Goal: Task Accomplishment & Management: Use online tool/utility

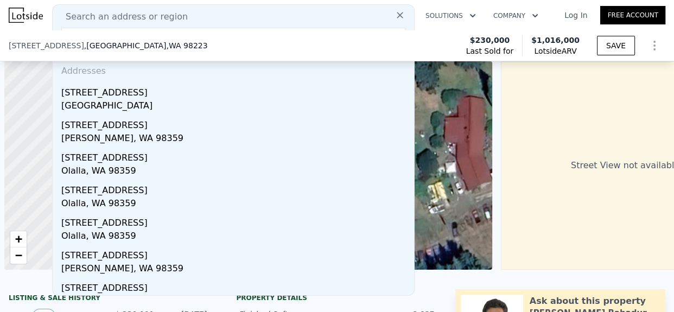
scroll to position [0, 4]
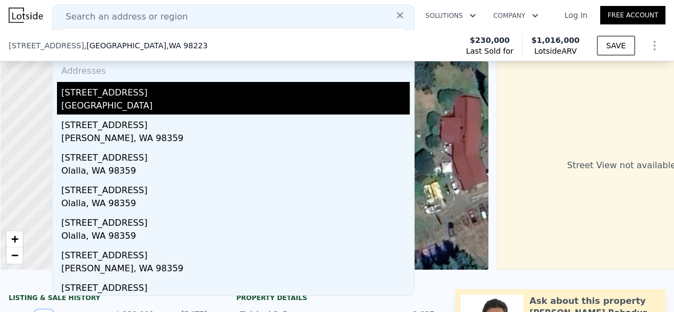
type input "[STREET_ADDRESS]"
click at [132, 98] on div "[STREET_ADDRESS]" at bounding box center [235, 90] width 348 height 17
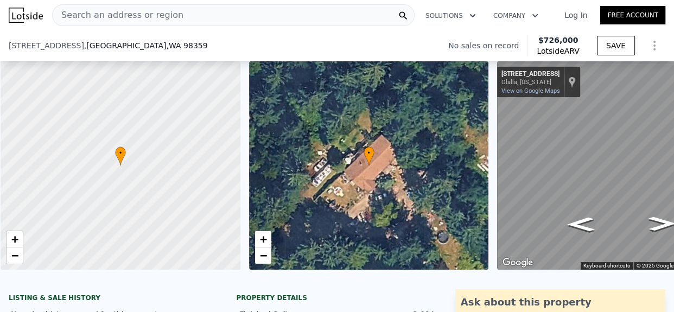
scroll to position [320, 0]
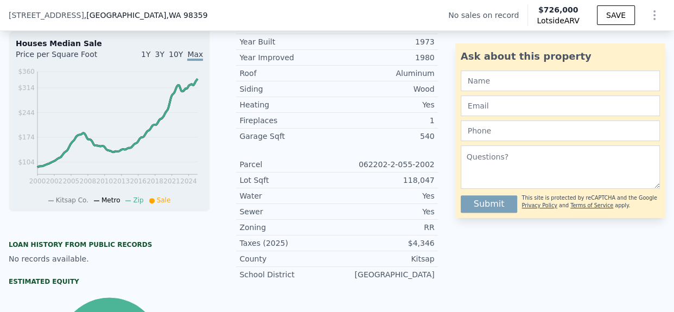
click at [380, 170] on div "062202-2-055-2002" at bounding box center [386, 164] width 98 height 11
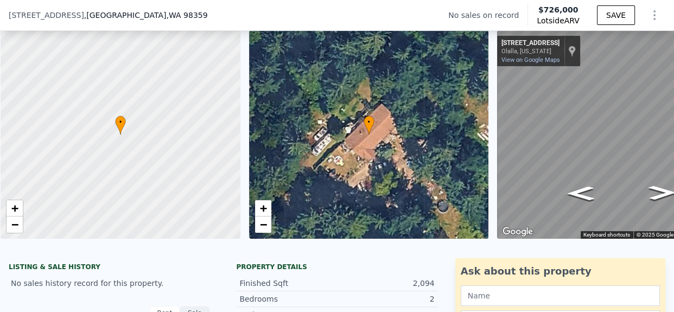
scroll to position [221, 0]
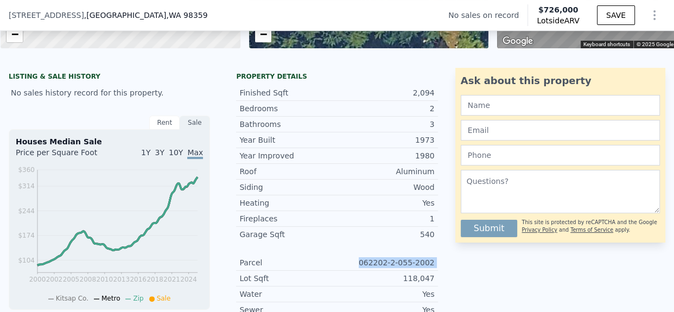
copy div "062202-2-055-2002"
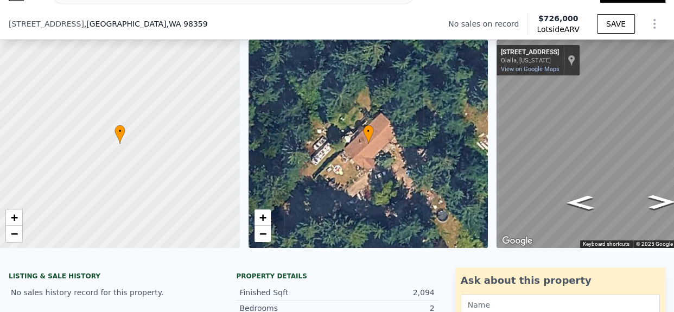
scroll to position [271, 0]
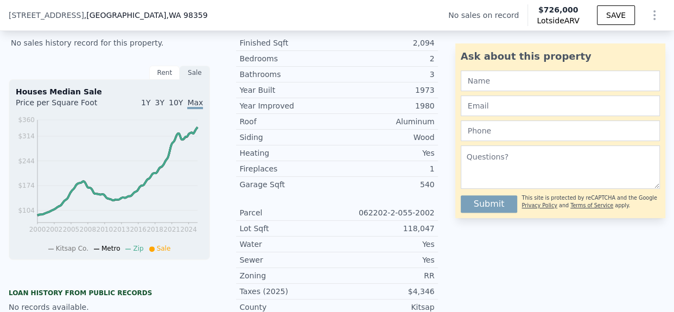
click at [358, 203] on div "Year Improved 1980 Roof Aluminum Siding Wood Heating Yes Fireplaces 1 Garage Sq…" at bounding box center [336, 214] width 201 height 233
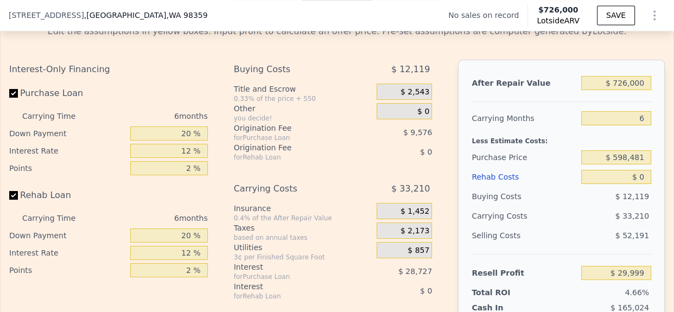
scroll to position [1564, 0]
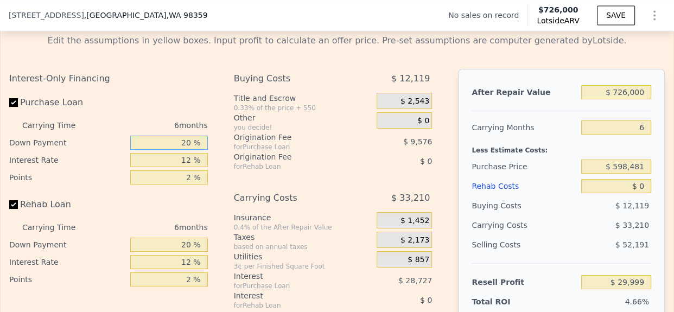
click at [168, 150] on input "20 %" at bounding box center [169, 143] width 78 height 14
type input "10 %"
type input "$ 25,214"
type input "10 %"
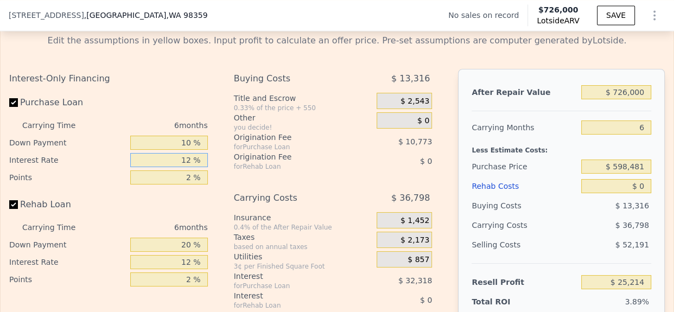
click at [183, 167] on input "12 %" at bounding box center [169, 160] width 78 height 14
type input "10 %"
type input "$ 30,596"
type input "10 %"
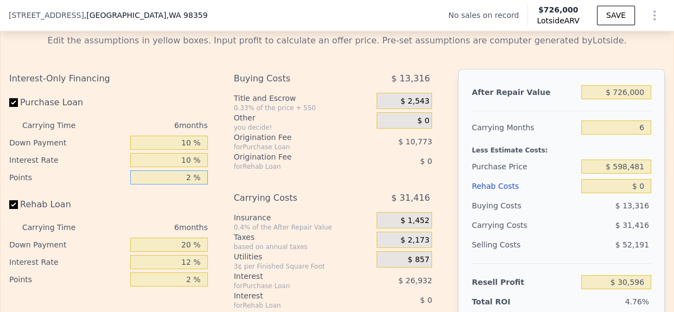
click at [184, 184] on input "2 %" at bounding box center [169, 177] width 78 height 14
type input "1.2 %"
type input "$ 34,905"
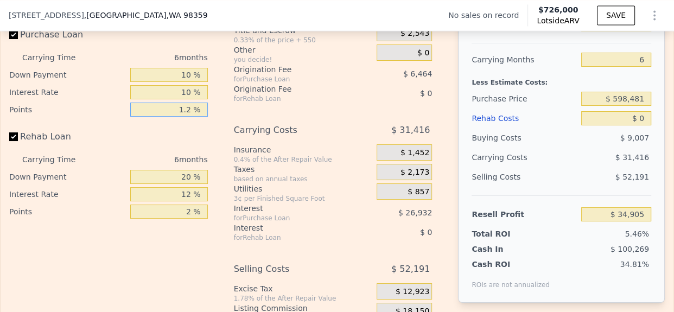
scroll to position [1636, 0]
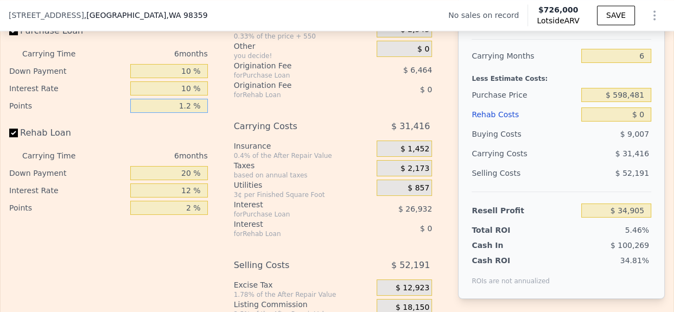
type input "1.2 %"
click at [177, 180] on input "20 %" at bounding box center [169, 173] width 78 height 14
type input "10 %"
click at [183, 198] on input "12 %" at bounding box center [169, 190] width 78 height 14
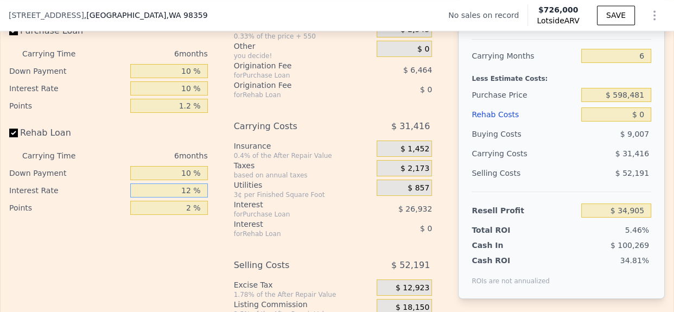
click at [183, 198] on input "12 %" at bounding box center [169, 190] width 78 height 14
type input "10 %"
click at [182, 215] on input "2 %" at bounding box center [169, 208] width 78 height 14
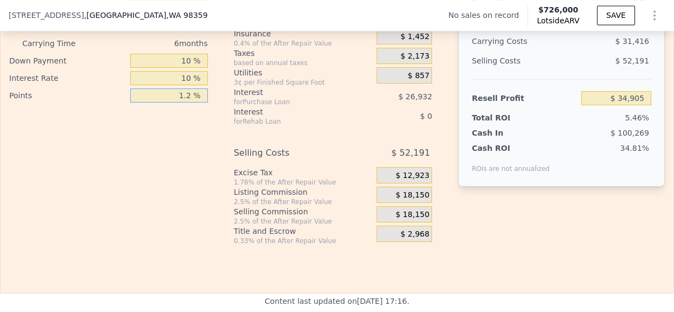
scroll to position [1614, 0]
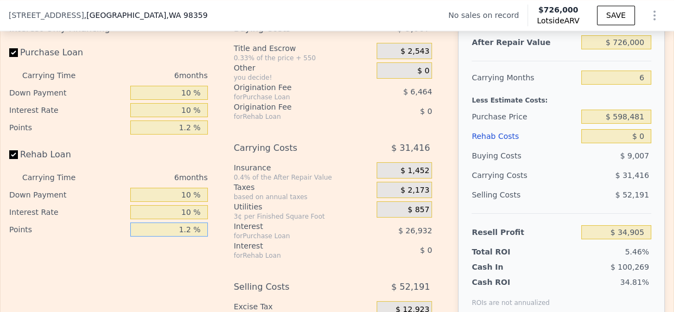
type input "1.2 %"
click at [621, 49] on input "$ 726,000" at bounding box center [616, 42] width 70 height 14
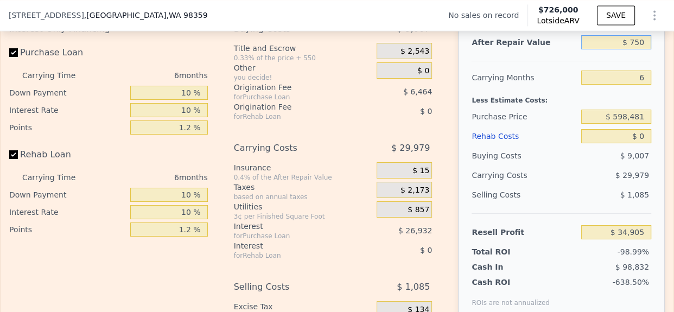
type input "$ 7,500"
type input "-$ 637,932"
type input "$ 75,000"
type input "-$ 568,487"
type input "$ 750,000"
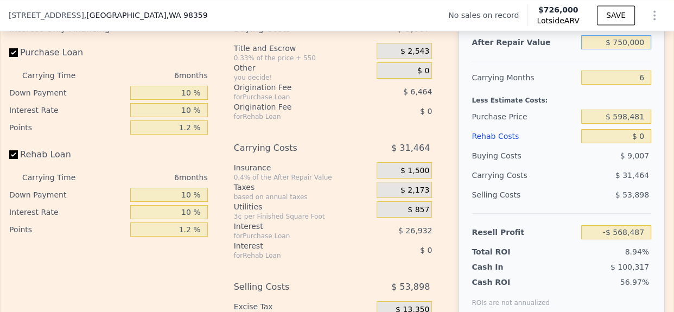
type input "$ 57,150"
type input "$ 750,000"
click at [635, 85] on input "6" at bounding box center [616, 78] width 70 height 14
type input "8"
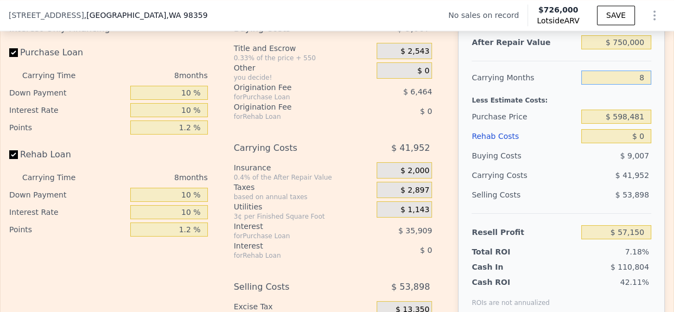
type input "$ 46,662"
type input "8"
click at [619, 124] on input "$ 598,481" at bounding box center [616, 117] width 70 height 14
type input "$ 450,000"
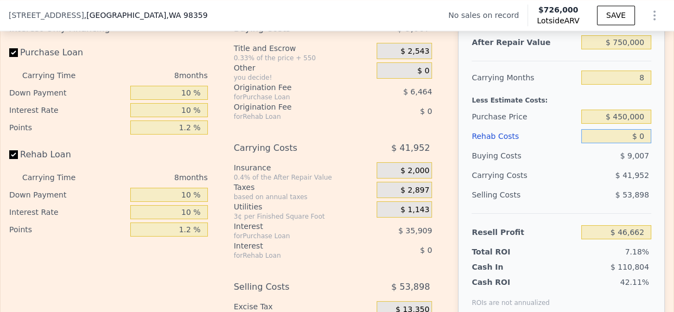
click at [636, 143] on input "$ 0" at bounding box center [616, 136] width 70 height 14
type input "$ 206,153"
type input "$ 100"
type input "$ 206,044"
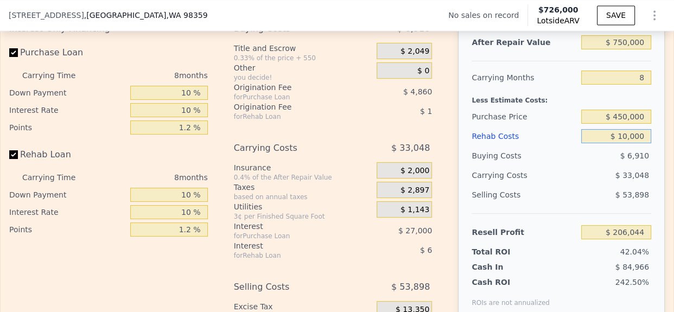
type input "$ 100,000"
type input "$ 99,073"
type input "$ 100,000"
click at [575, 185] on div "$ 39,040" at bounding box center [597, 175] width 110 height 20
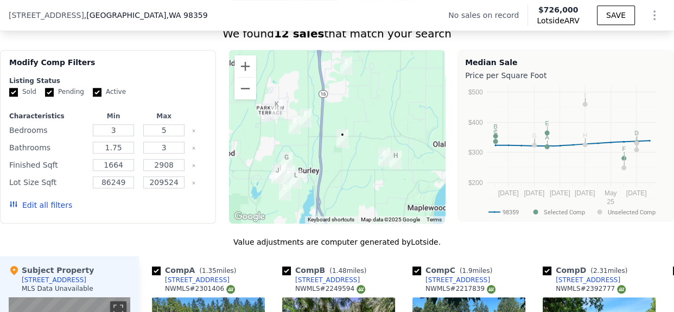
scroll to position [837, 0]
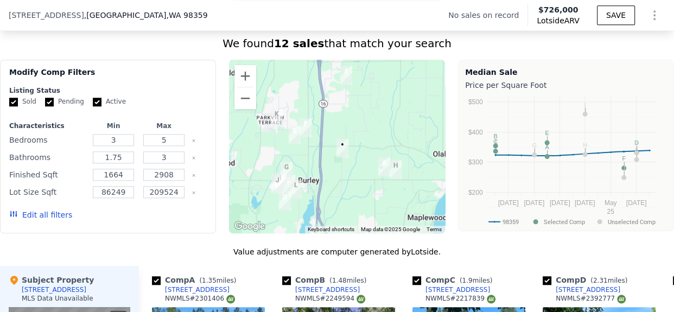
type input "$ 726,000"
type input "6"
type input "$ 0"
type input "$ 29,999"
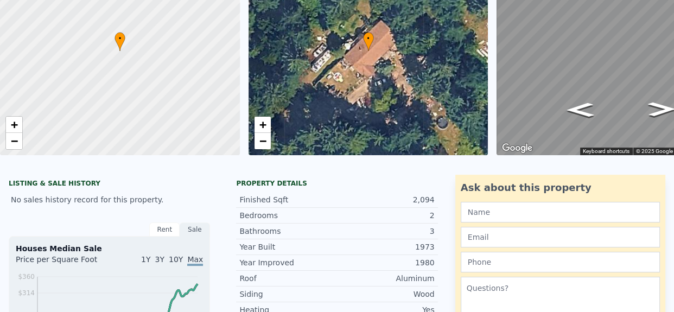
scroll to position [4, 0]
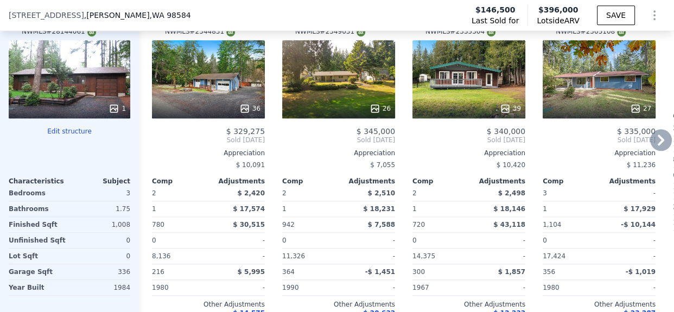
scroll to position [1053, 0]
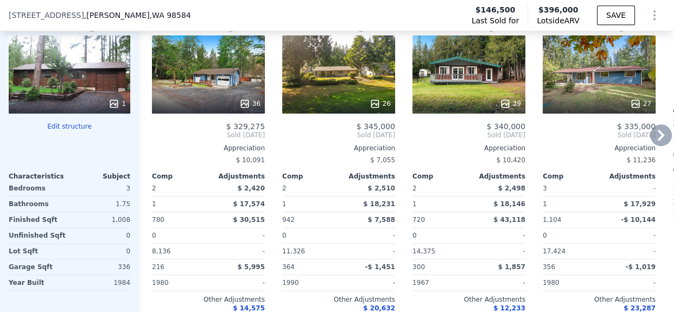
click at [658, 141] on icon at bounding box center [661, 135] width 7 height 11
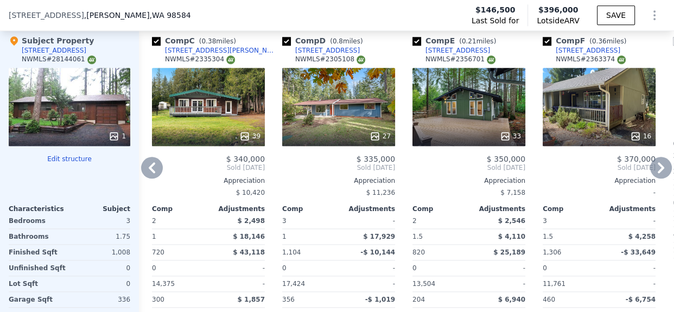
scroll to position [1014, 0]
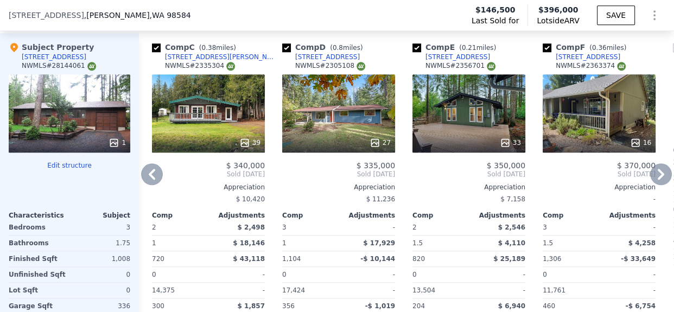
click at [653, 177] on icon at bounding box center [661, 174] width 22 height 22
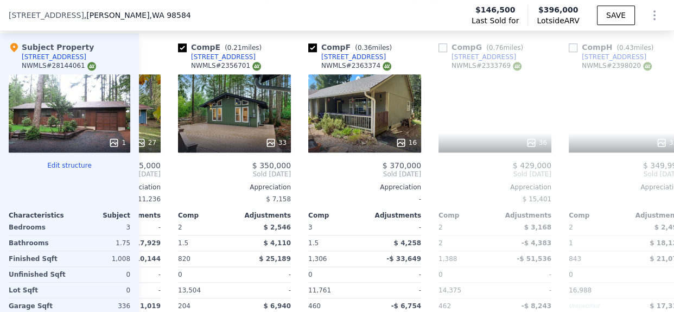
scroll to position [0, 521]
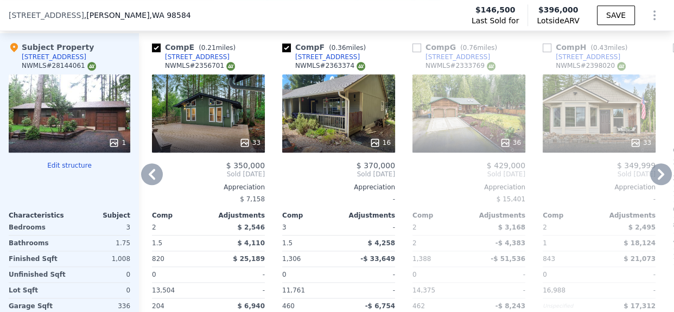
click at [157, 181] on icon at bounding box center [152, 174] width 22 height 22
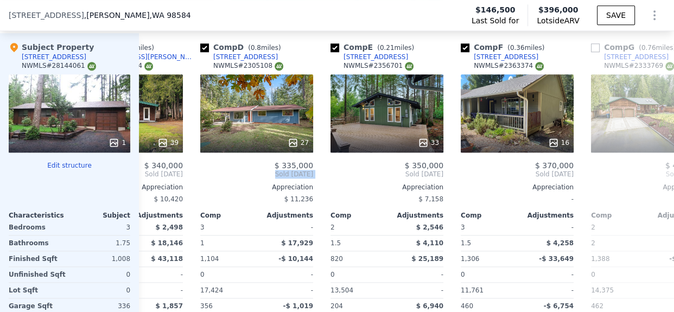
click at [157, 181] on div "Comp A ( 0.26 miles) 100 E Shetland Rd NWMLS # 2344831 36 $ 329,275 Sold Apr 20…" at bounding box center [406, 207] width 535 height 349
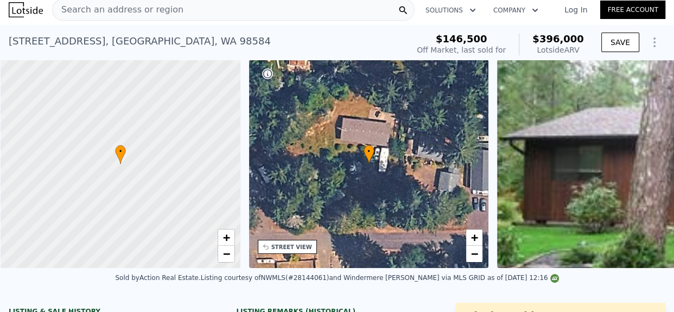
scroll to position [0, 0]
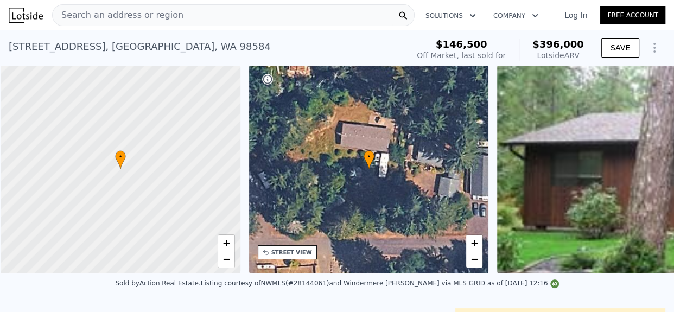
drag, startPoint x: 9, startPoint y: 48, endPoint x: 97, endPoint y: 46, distance: 87.4
click at [97, 46] on div "210 E Merioneth Rd , Mason County , WA 98584" at bounding box center [140, 46] width 262 height 15
copy div "210 E Merioneth Rd"
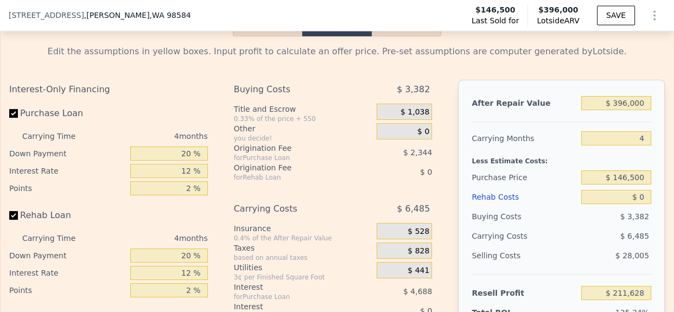
scroll to position [1465, 0]
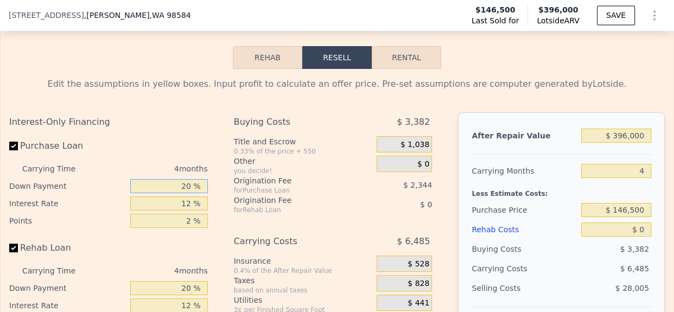
click at [174, 193] on input "20 %" at bounding box center [169, 186] width 78 height 14
type input "10 %"
type input "$ 210,747"
type input "10 %"
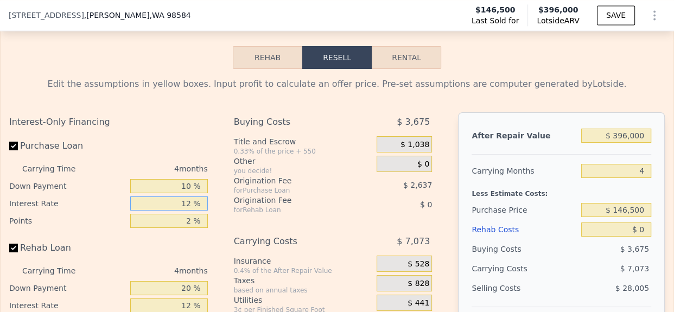
click at [182, 211] on input "12 %" at bounding box center [169, 203] width 78 height 14
type input "1 %"
type input "$ 215,583"
type input "10 %"
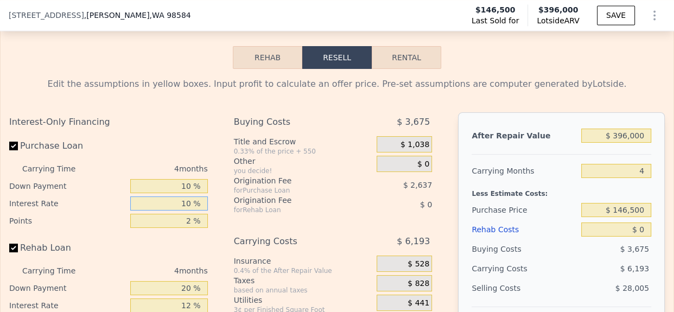
type input "$ 211,627"
type input "10 %"
click at [182, 228] on input "2 %" at bounding box center [169, 221] width 78 height 14
type input "1.2 %"
type input "$ 212,682"
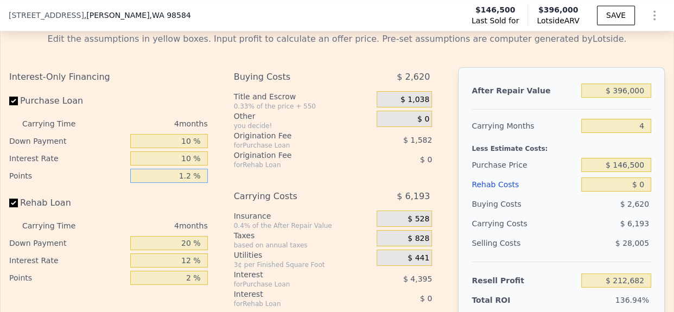
scroll to position [1515, 0]
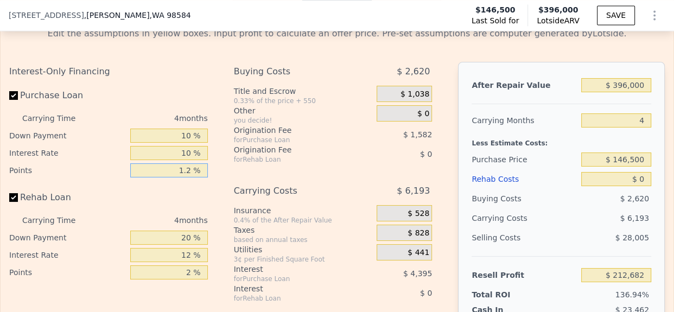
type input "1.2 %"
click at [182, 245] on input "20 %" at bounding box center [169, 238] width 78 height 14
type input "10 %"
click at [184, 262] on input "12 %" at bounding box center [169, 255] width 78 height 14
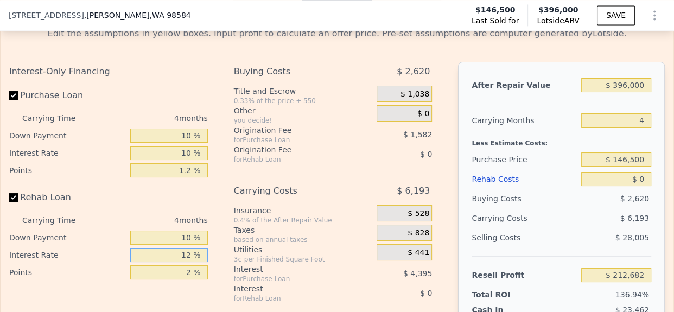
click at [184, 262] on input "12 %" at bounding box center [169, 255] width 78 height 14
type input "10 %"
click at [175, 279] on input "2 %" at bounding box center [169, 272] width 78 height 14
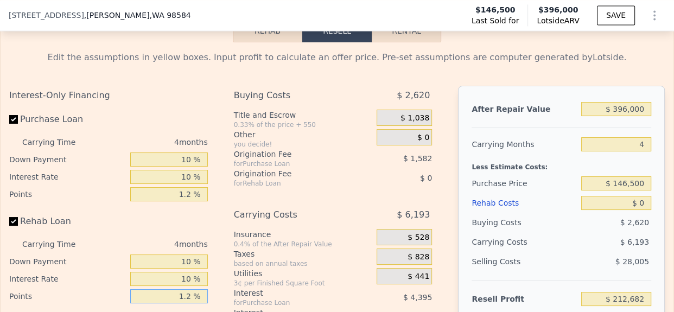
scroll to position [1482, 0]
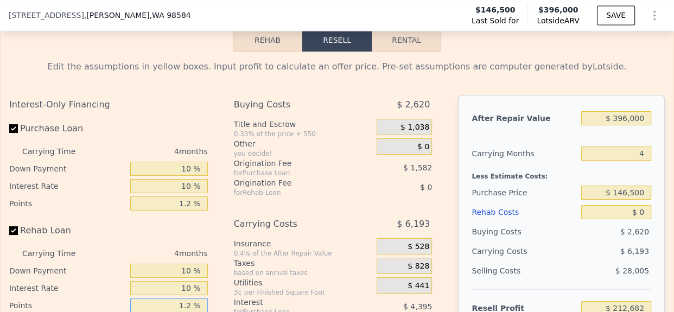
type input "1.2 %"
click at [621, 125] on input "$ 396,000" at bounding box center [616, 118] width 70 height 14
type input "$ 400"
type input "-$ 154,963"
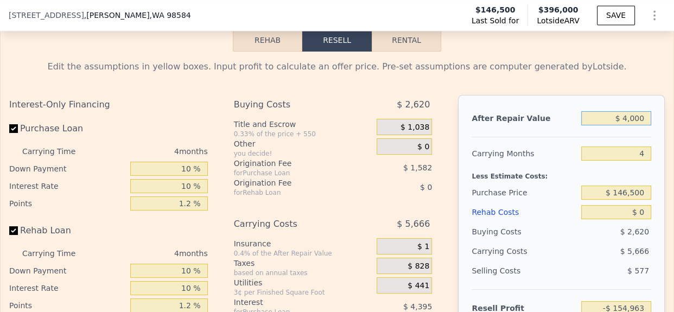
type input "$ 40,000"
type input "-$ 118,161"
type input "$ 400,000"
type input "$ 216,400"
type input "$ 400,000"
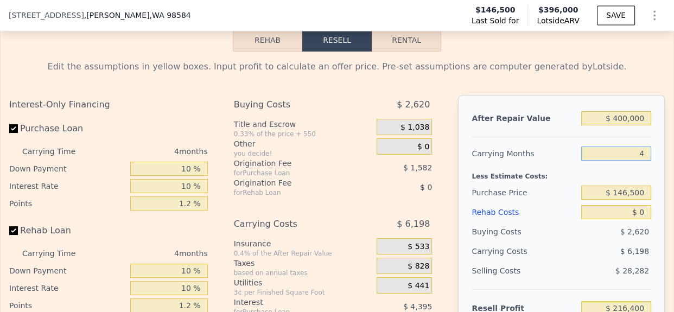
click at [636, 161] on input "4" at bounding box center [616, 153] width 70 height 14
click at [622, 200] on input "$ 146,500" at bounding box center [616, 193] width 70 height 14
type input "$ 280,000"
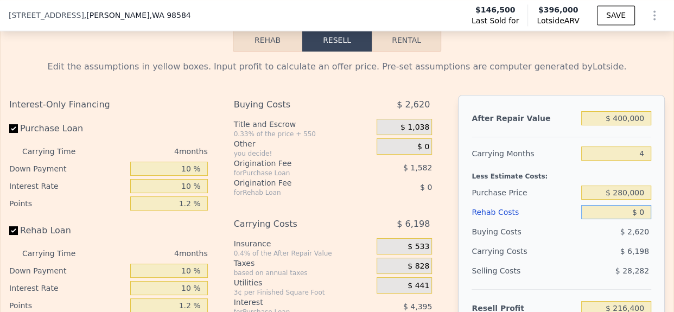
click at [630, 219] on input "$ 0" at bounding box center [616, 212] width 70 height 14
type input "$ 77,010"
click at [635, 219] on input "$ 0" at bounding box center [616, 212] width 70 height 14
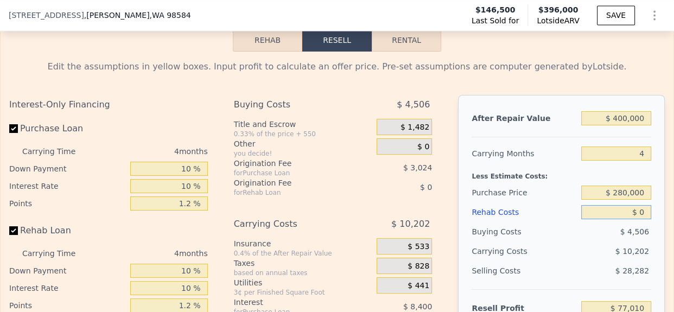
type input "$ 6"
type input "$ 77,004"
type input "$ 6,000"
type input "$ 70,765"
type input "$ 60,000"
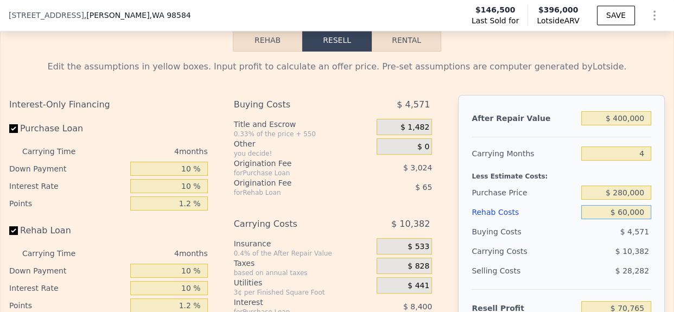
type input "$ 14,562"
type input "$ 60,000"
click at [648, 239] on div "After Repair Value $ 400,000 Carrying Months 4 Less Estimate Costs: Purchase Pr…" at bounding box center [561, 246] width 207 height 302
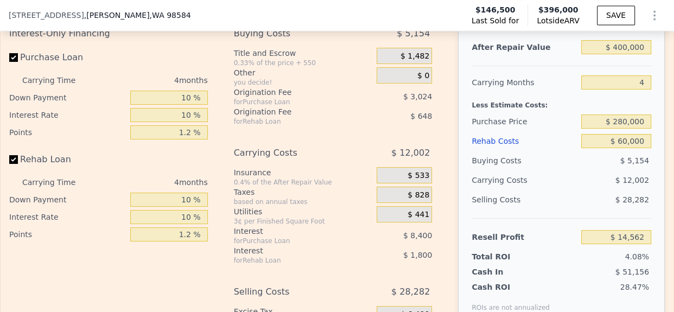
scroll to position [1548, 0]
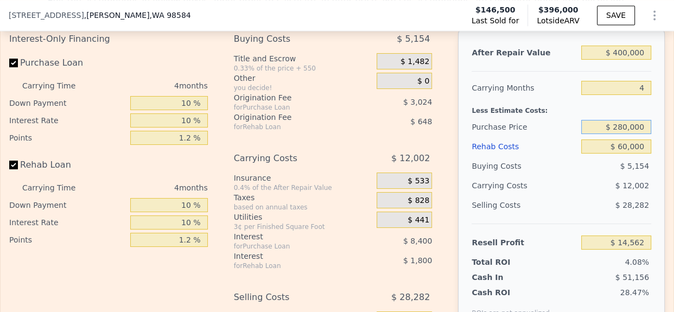
click at [625, 134] on input "$ 280,000" at bounding box center [616, 127] width 70 height 14
type input "$ 200,000"
click at [638, 209] on span "$ 28,282" at bounding box center [632, 205] width 34 height 9
type input "$ 98,092"
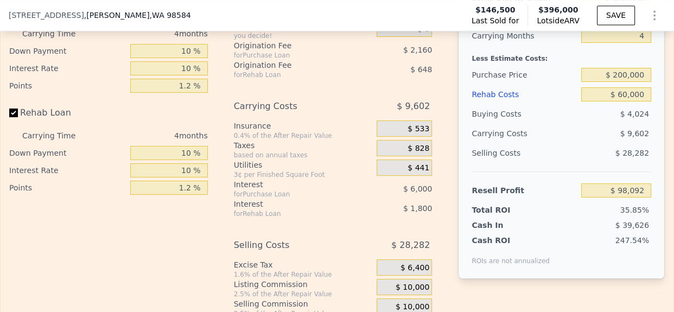
scroll to position [1596, 0]
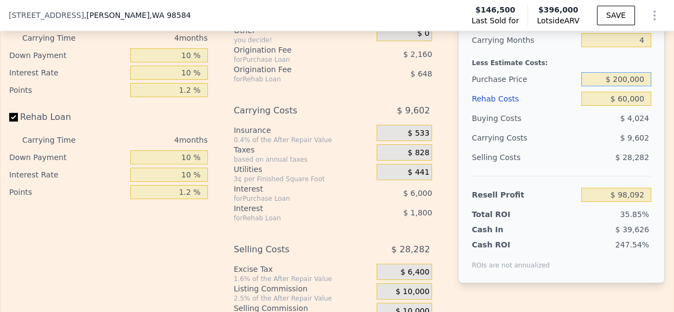
click at [619, 86] on input "$ 200,000" at bounding box center [616, 79] width 70 height 14
type input "$ 215,000"
click at [646, 125] on div "After Repair Value $ 400,000 Carrying Months 4 Less Estimate Costs: Purchase Pr…" at bounding box center [561, 133] width 207 height 302
type input "$ 82,428"
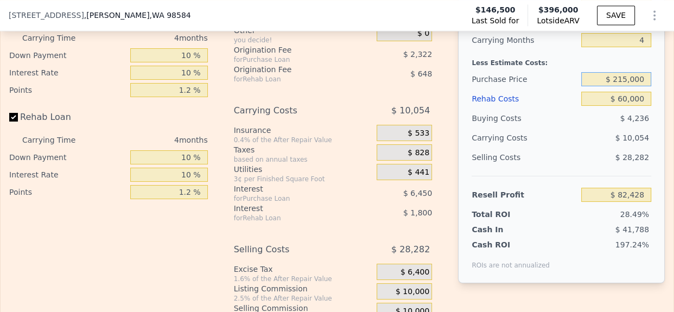
click at [620, 86] on input "$ 215,000" at bounding box center [616, 79] width 70 height 14
type input "$ 230,000"
click at [627, 142] on span "$ 10,054" at bounding box center [632, 137] width 34 height 9
type input "$ 66,768"
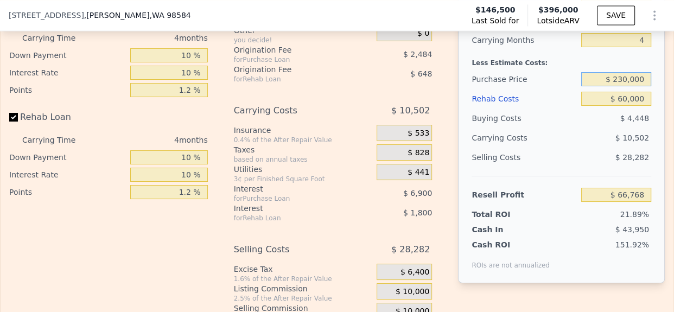
click at [623, 86] on input "$ 230,000" at bounding box center [616, 79] width 70 height 14
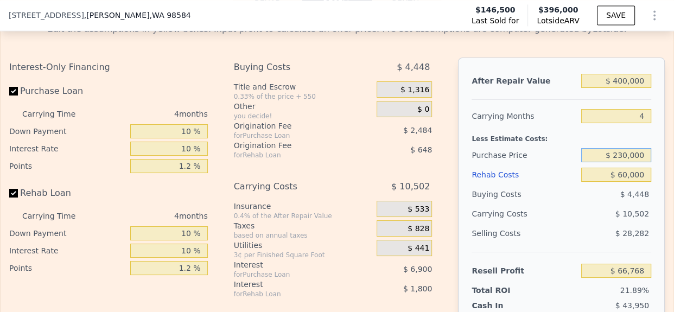
scroll to position [1506, 0]
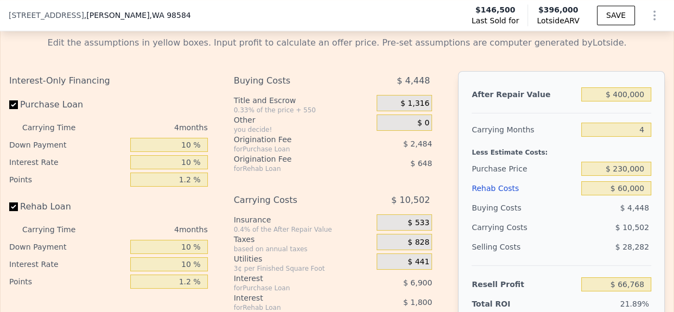
click at [554, 159] on div "Less Estimate Costs:" at bounding box center [562, 149] width 180 height 20
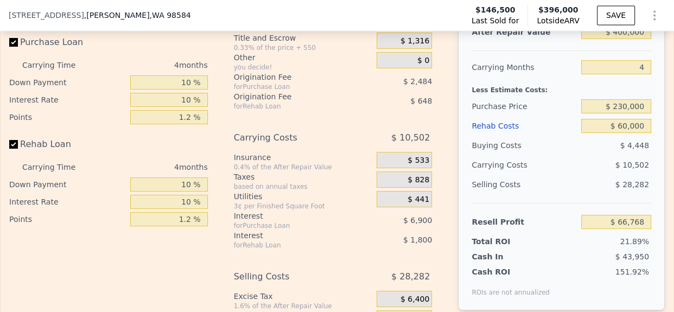
scroll to position [1561, 0]
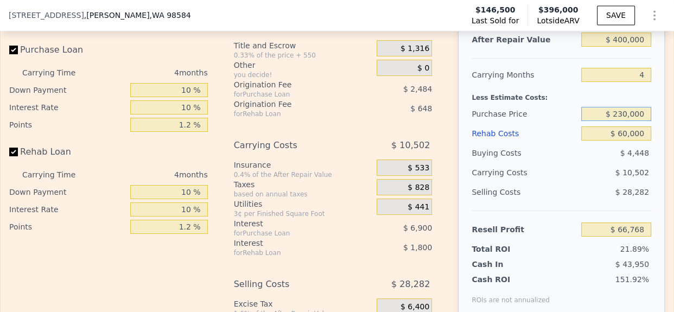
click at [623, 121] on input "$ 230,000" at bounding box center [616, 114] width 70 height 14
type input "$ 280,000"
click at [581, 202] on div "$ 28,282" at bounding box center [616, 192] width 70 height 20
type input "$ 14,562"
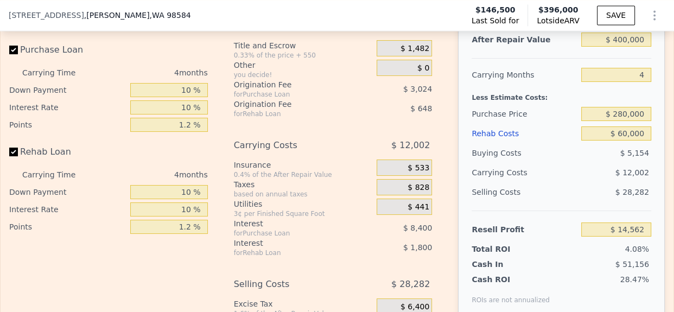
scroll to position [1540, 0]
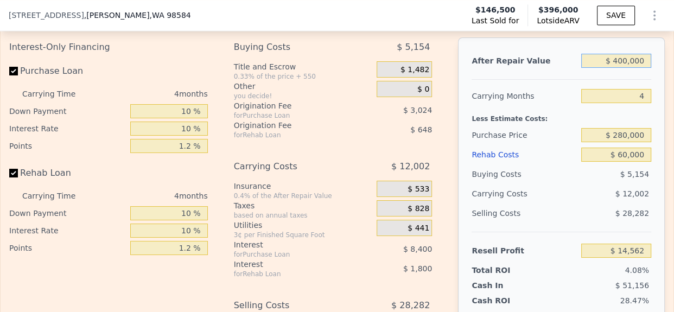
click at [622, 68] on input "$ 400,000" at bounding box center [616, 61] width 70 height 14
type input "$ 3"
type input "-$ 357,170"
type input "$ 35"
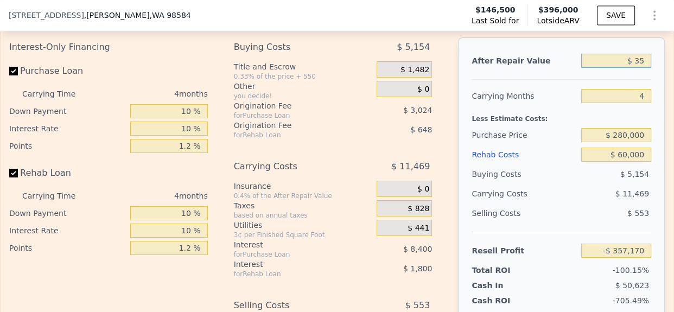
type input "-$ 357,141"
type input "$ 3,500"
type input "-$ 356,848"
type input "$ 350,000"
type input "-$ 31,906"
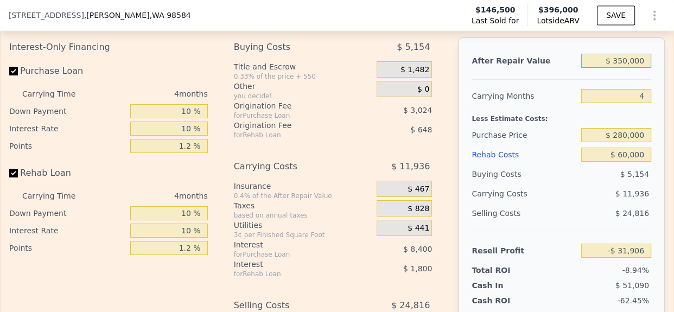
type input "$ 350,000"
click at [533, 203] on div "Carrying Costs $ 11,936" at bounding box center [562, 194] width 180 height 20
click at [624, 162] on input "$ 60,000" at bounding box center [616, 155] width 70 height 14
type input "$ 10"
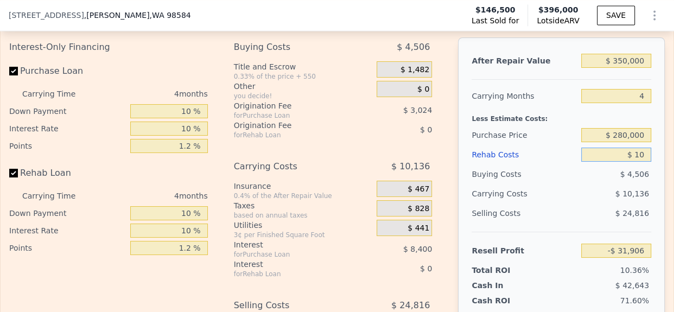
type input "$ 30,532"
type input "$ 10,000"
type input "$ 20,134"
type input "$ 10,000"
click at [602, 223] on div "$ 24,816" at bounding box center [616, 213] width 70 height 20
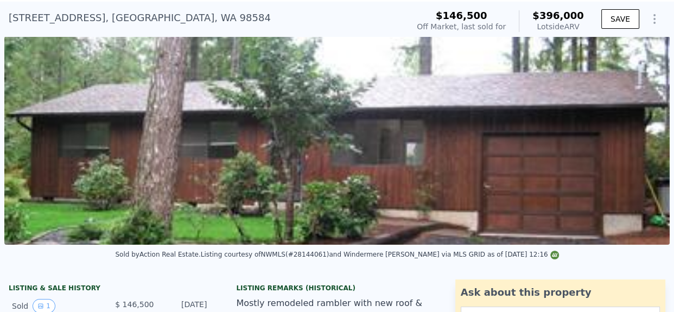
scroll to position [5, 0]
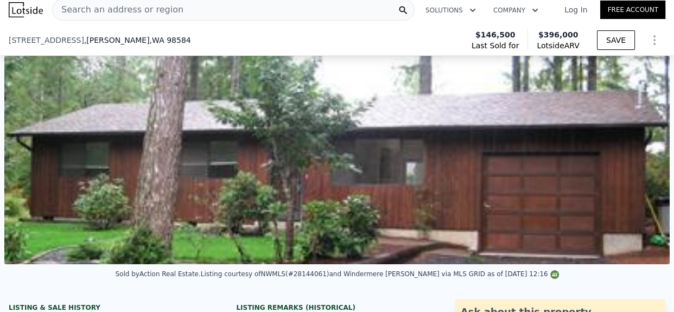
type input "$ 396,000"
type input "$ 0"
type input "$ 211,628"
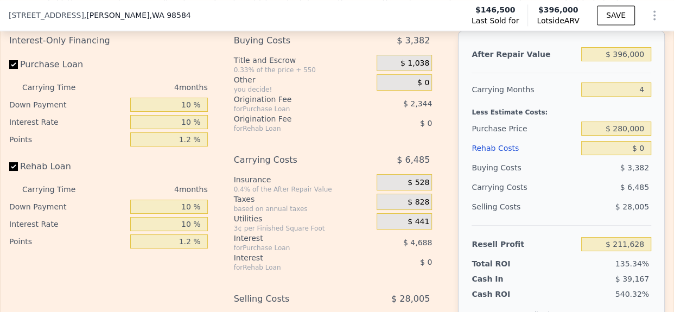
scroll to position [1546, 0]
click at [627, 61] on input "$ 396,000" at bounding box center [616, 54] width 70 height 14
type input "$ 35"
type input "-$ 156,357"
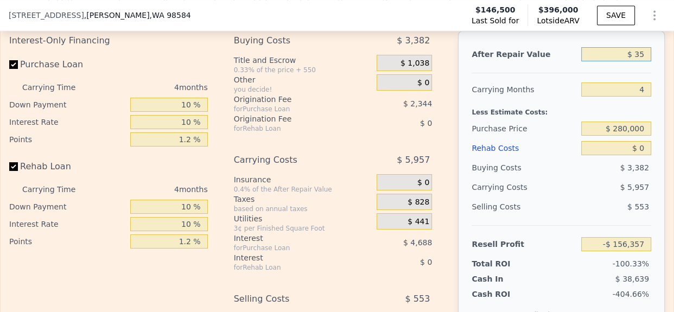
type input "$ 350"
type input "-$ 156,064"
type input "$ 350,000"
type input "$ 168,878"
type input "$ 350,000"
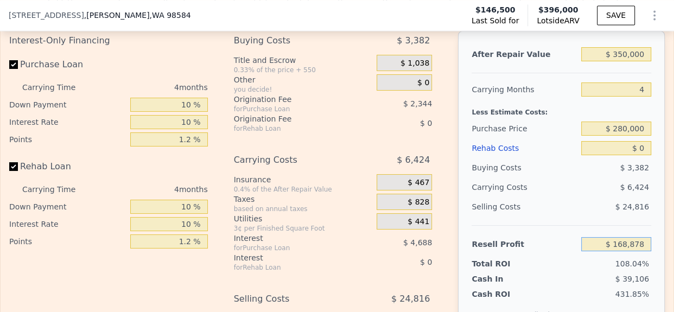
click at [626, 251] on input "$ 168,878" at bounding box center [616, 244] width 70 height 14
click at [632, 136] on input "$ 146,500" at bounding box center [616, 129] width 70 height 14
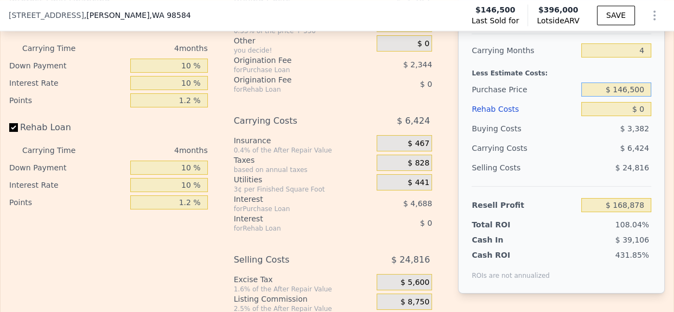
scroll to position [1585, 0]
click at [627, 97] on input "$ 146,500" at bounding box center [616, 89] width 70 height 14
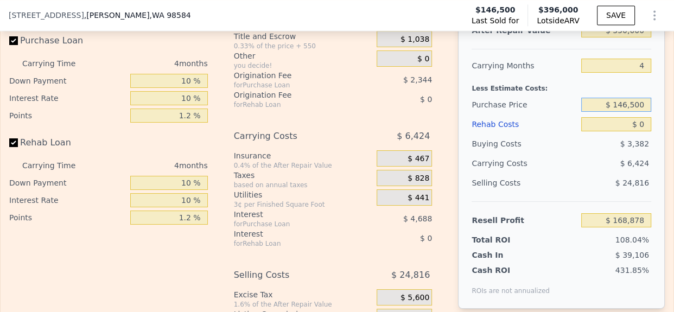
scroll to position [1568, 0]
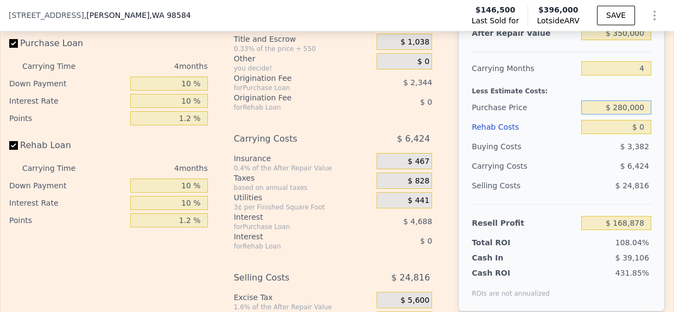
type input "$ 280,000"
click at [575, 176] on div "$ 6,424" at bounding box center [597, 166] width 110 height 20
type input "$ 28,526"
click at [637, 134] on input "$ 0" at bounding box center [616, 127] width 70 height 14
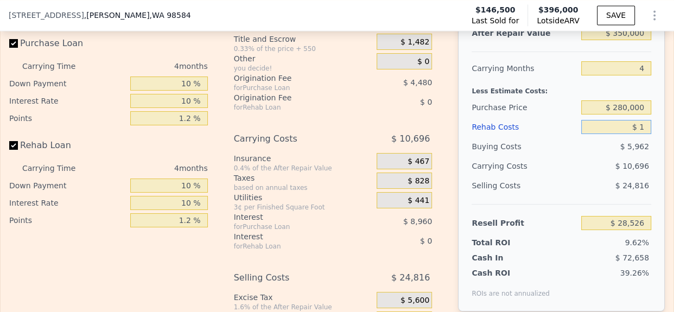
type input "$ 10"
type input "$ 28,516"
type input "$ 100"
type input "$ 28,420"
type input "$ 1,000"
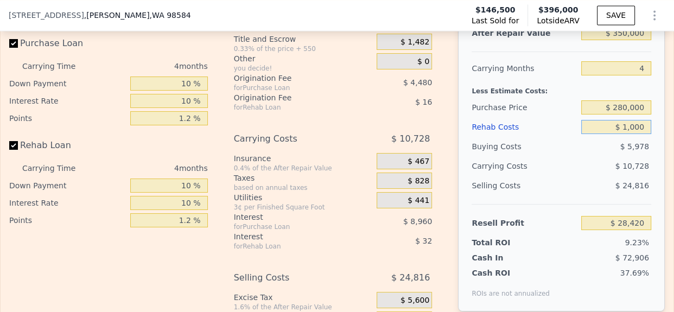
type input "$ 27,478"
type input "$ 10,000"
type input "$ 18,046"
click at [581, 195] on div "$ 24,816" at bounding box center [616, 186] width 70 height 20
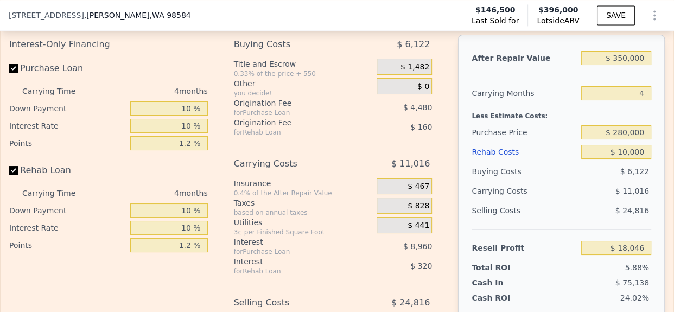
scroll to position [1544, 0]
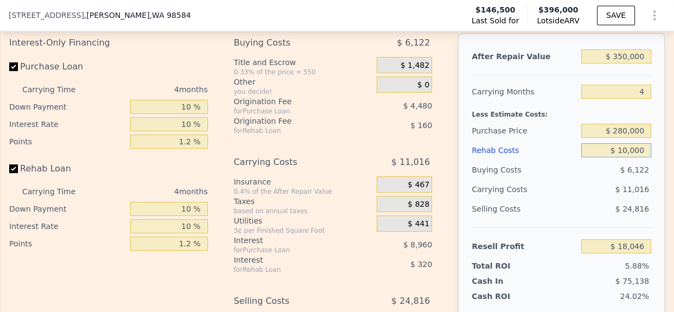
click at [633, 157] on input "$ 10,000" at bounding box center [616, 150] width 70 height 14
type input "$ 0"
type input "$ 28,526"
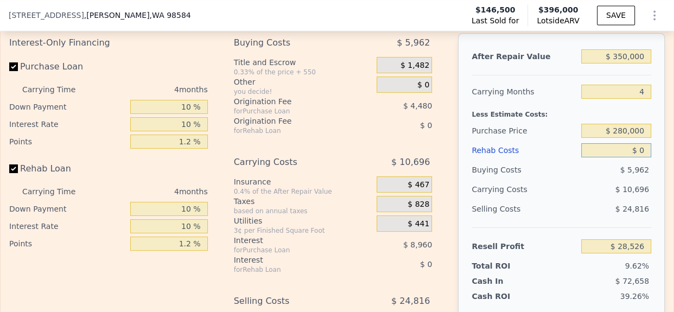
type input "$ 0"
click at [591, 199] on div "$ 10,696" at bounding box center [597, 190] width 110 height 20
type input "$ 396,000"
type input "$ 211,628"
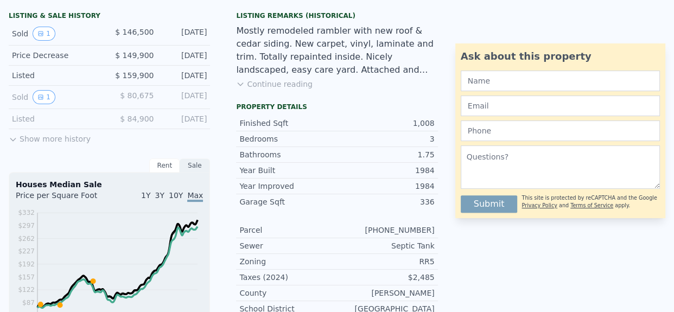
scroll to position [4, 0]
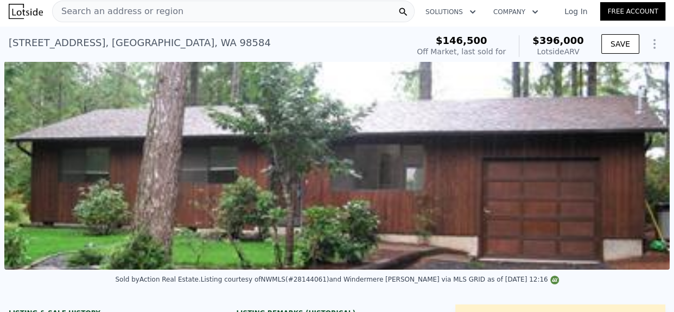
click at [208, 7] on div "Search an address or region" at bounding box center [233, 12] width 362 height 22
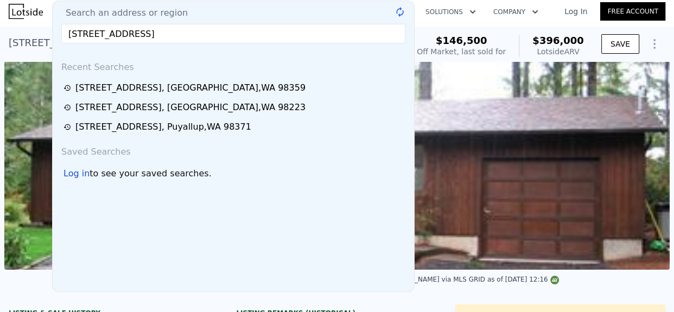
click at [168, 32] on input "18314 SE 128th St" at bounding box center [233, 34] width 344 height 20
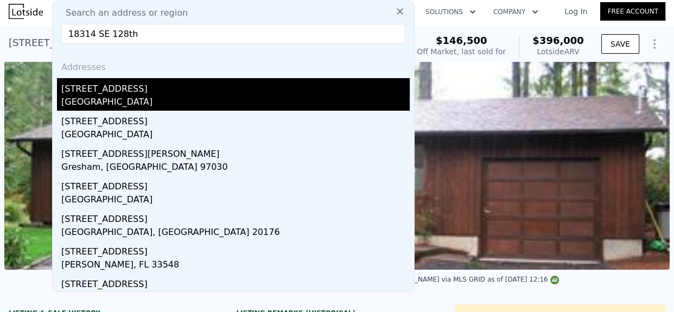
type input "18314 SE 128th"
click at [125, 88] on div "18314 SE 128th St" at bounding box center [235, 86] width 348 height 17
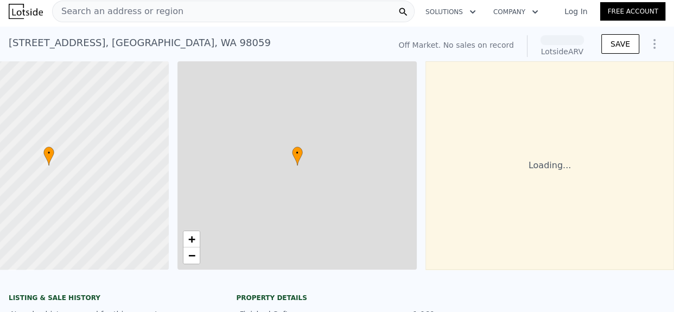
scroll to position [0, 84]
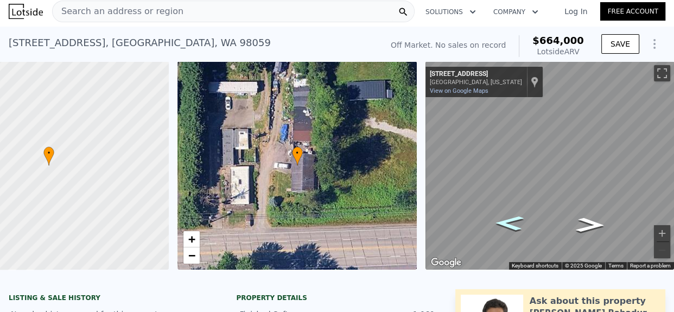
click at [503, 226] on icon "Go West, SE 128th St" at bounding box center [508, 223] width 53 height 22
click at [503, 226] on icon "Go West, SE 128th St" at bounding box center [509, 223] width 54 height 22
click at [654, 233] on button "Zoom in" at bounding box center [662, 233] width 16 height 16
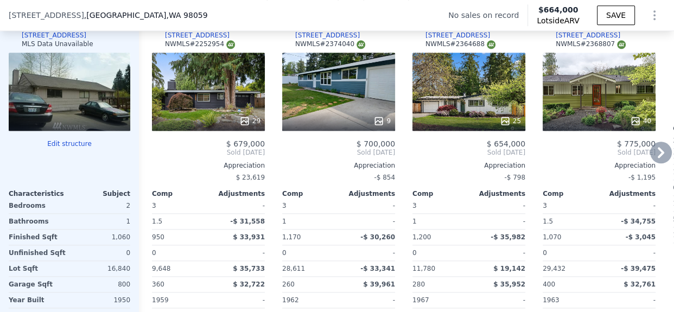
scroll to position [1081, 0]
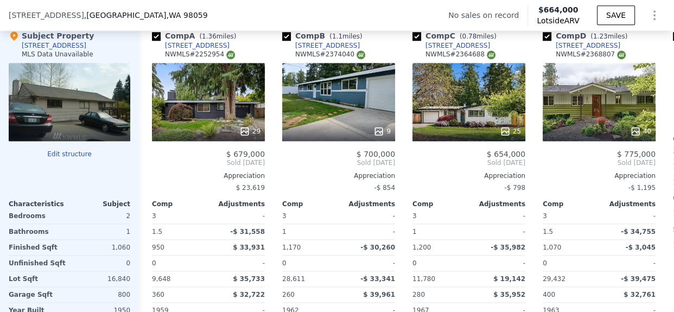
click at [89, 115] on div at bounding box center [70, 102] width 122 height 78
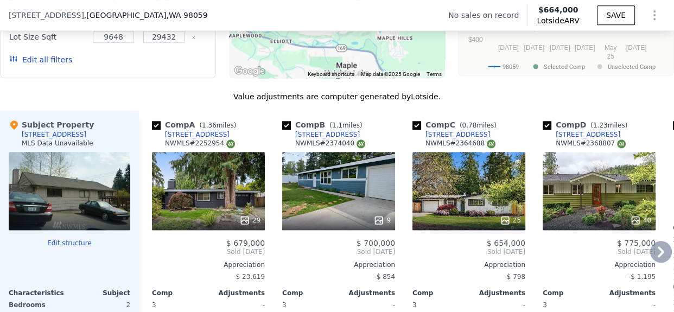
scroll to position [983, 0]
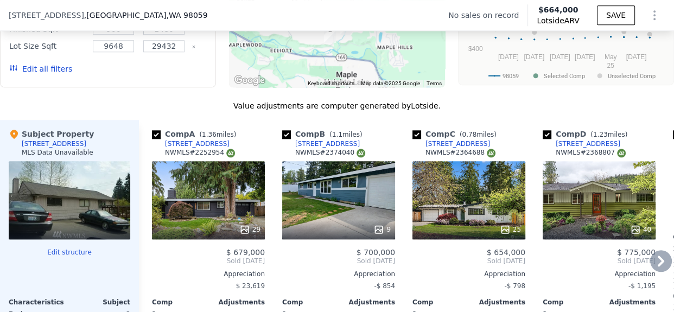
click at [466, 217] on div "25" at bounding box center [468, 200] width 113 height 78
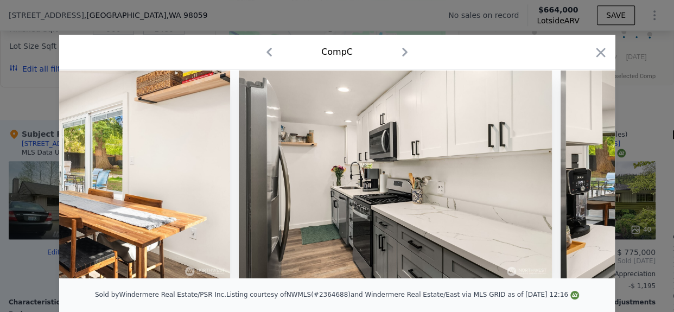
scroll to position [0, 2329]
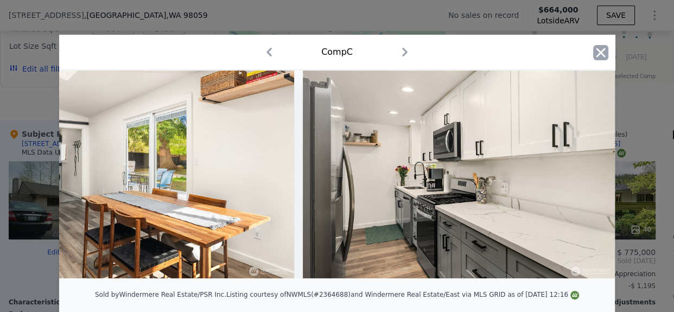
click at [600, 49] on icon "button" at bounding box center [600, 52] width 9 height 9
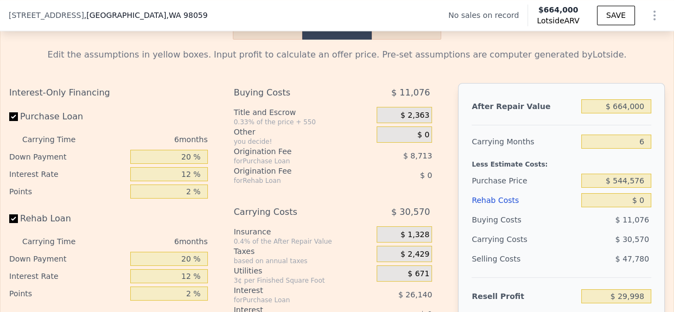
scroll to position [1537, 0]
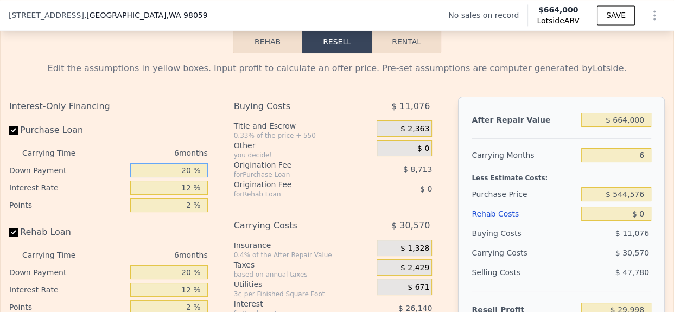
click at [184, 177] on input "20 %" at bounding box center [169, 170] width 78 height 14
type input "10 %"
type input "$ 25,645"
type input "10 %"
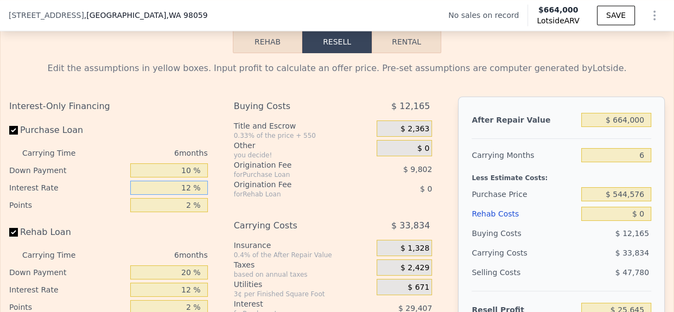
click at [182, 195] on input "12 %" at bounding box center [169, 188] width 78 height 14
type input "10 %"
type input "$ 30,547"
type input "10 %"
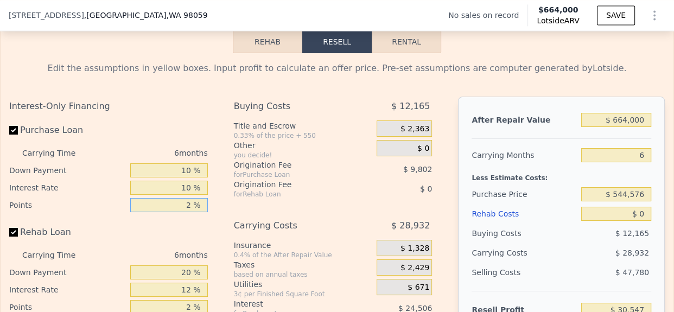
click at [183, 212] on input "2 %" at bounding box center [169, 205] width 78 height 14
type input "1.2 %"
type input "$ 34,468"
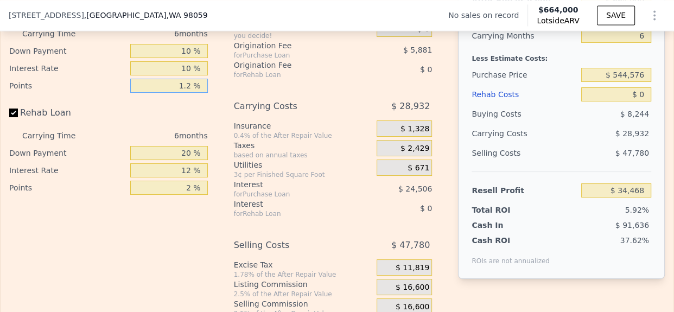
scroll to position [1658, 0]
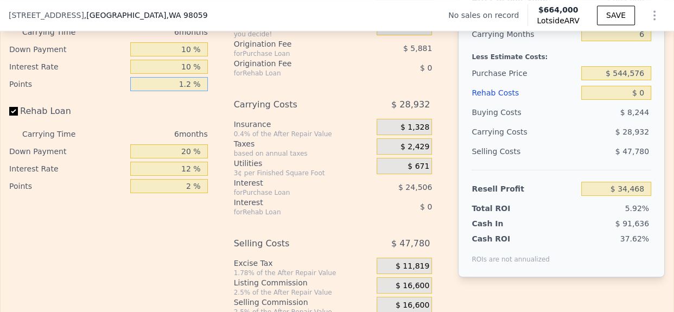
type input "1.2 %"
click at [179, 158] on input "20 %" at bounding box center [169, 151] width 78 height 14
type input "10 %"
click at [175, 176] on input "12 %" at bounding box center [169, 169] width 78 height 14
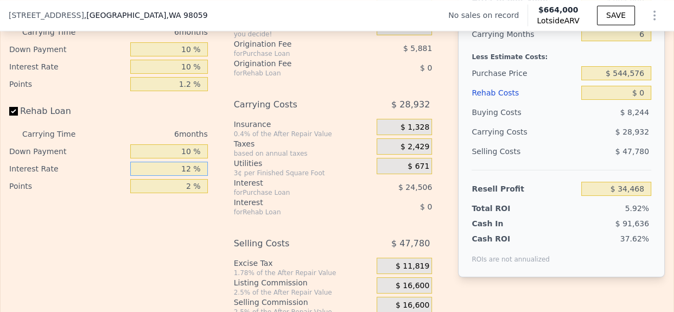
click at [175, 176] on input "12 %" at bounding box center [169, 169] width 78 height 14
type input "10 %"
click at [175, 193] on input "2 %" at bounding box center [169, 186] width 78 height 14
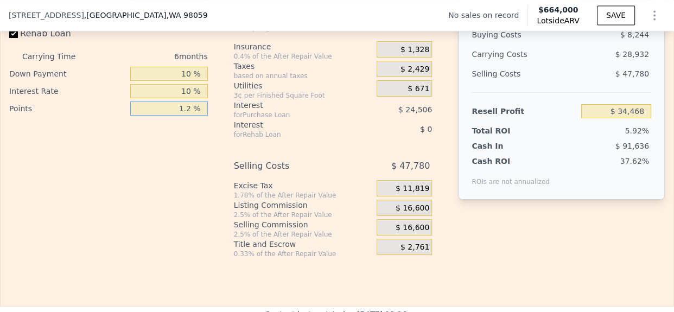
scroll to position [1492, 0]
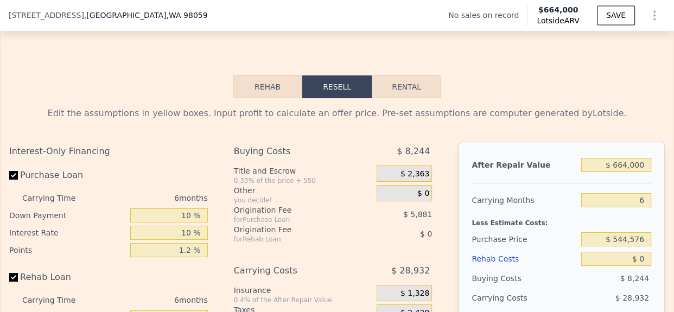
type input "1.2 %"
click at [625, 172] on input "$ 664,000" at bounding box center [616, 165] width 70 height 14
type input "$ 580"
type input "-$ 580,437"
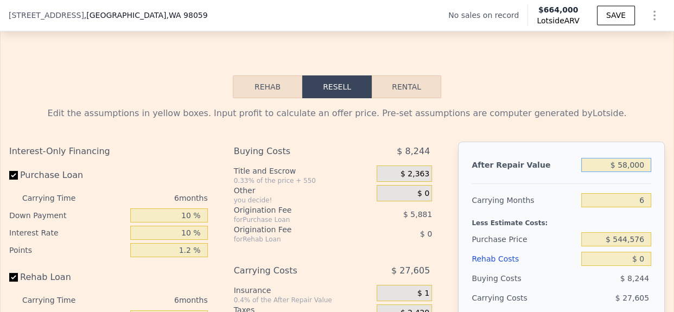
type input "$ 580,000"
type input "-$ 43,389"
type input "$ 580,000"
click at [630, 207] on input "6" at bounding box center [616, 200] width 70 height 14
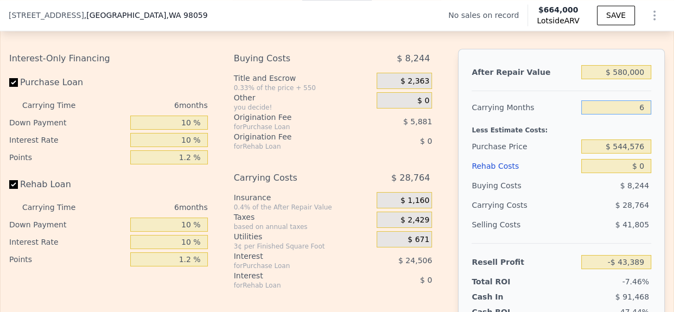
scroll to position [1617, 0]
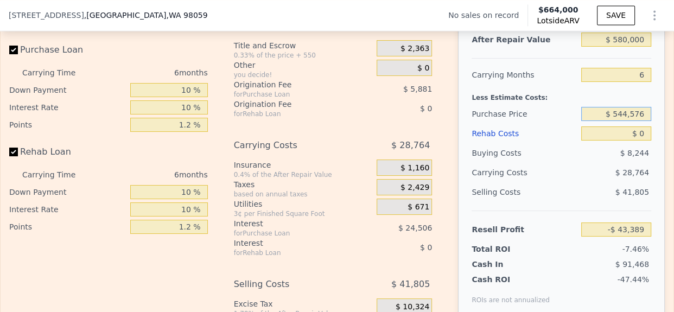
click at [625, 121] on input "$ 544,576" at bounding box center [616, 114] width 70 height 14
type input "$ 280,000"
click at [635, 141] on input "$ 0" at bounding box center [616, 133] width 70 height 14
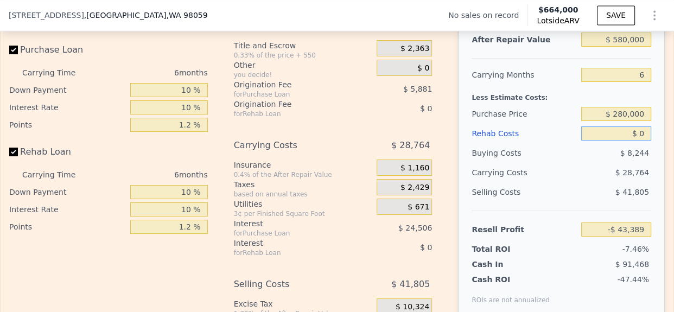
type input "$ 236,829"
type input "$ 10,000"
type input "$ 226,271"
type input "$ 100,000"
type input "$ 131,249"
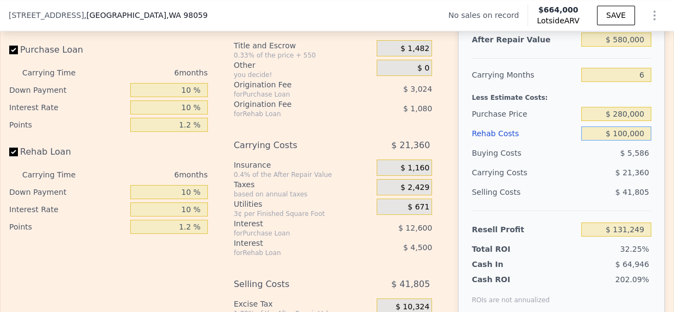
type input "$ 100,000"
click at [640, 178] on div "$ 21,360" at bounding box center [597, 173] width 110 height 20
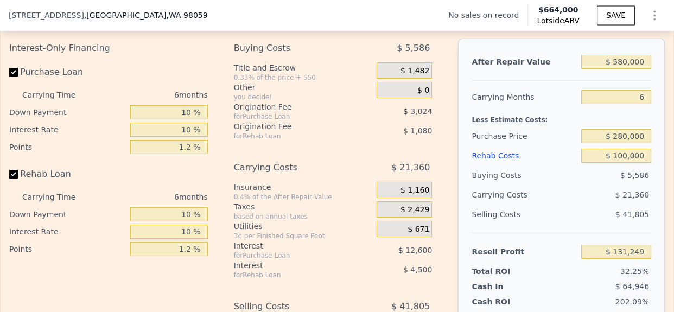
scroll to position [1597, 0]
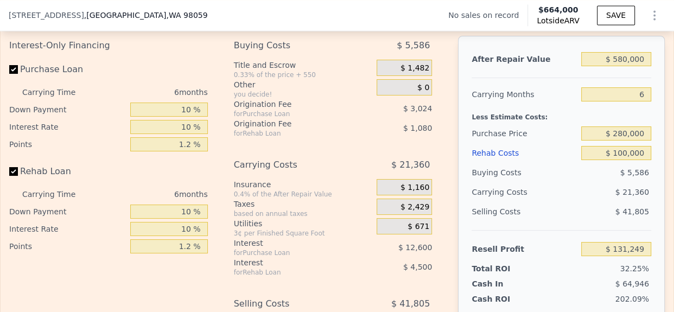
type input "$ 664,000"
type input "$ 0"
type input "$ 29,998"
